Goal: Task Accomplishment & Management: Manage account settings

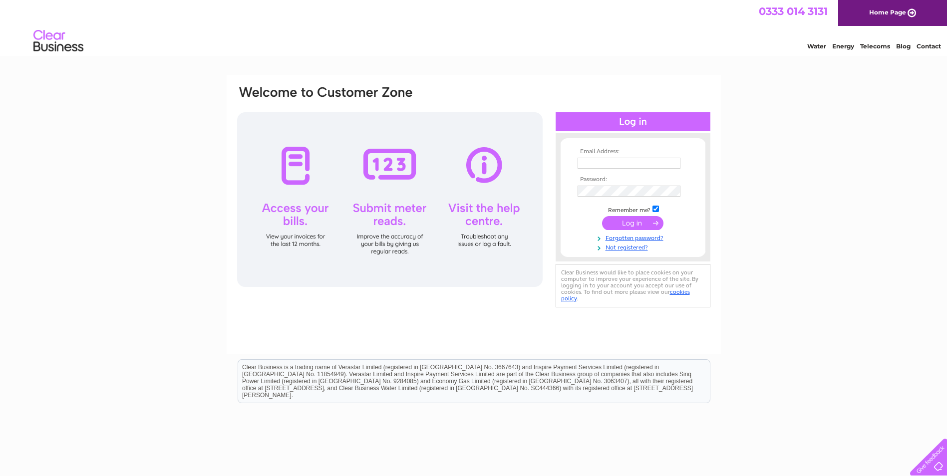
type input "[EMAIL_ADDRESS][DOMAIN_NAME]"
click at [610, 221] on input "submit" at bounding box center [632, 223] width 61 height 14
drag, startPoint x: 506, startPoint y: 94, endPoint x: 500, endPoint y: 89, distance: 7.4
click at [506, 93] on div at bounding box center [378, 98] width 284 height 27
drag, startPoint x: 500, startPoint y: 89, endPoint x: 472, endPoint y: 80, distance: 29.4
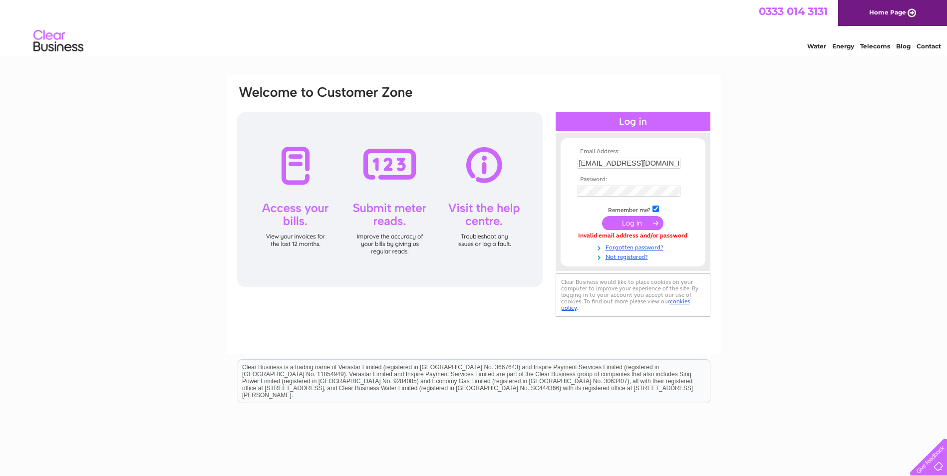
click at [500, 88] on div at bounding box center [378, 98] width 284 height 27
